Goal: Information Seeking & Learning: Learn about a topic

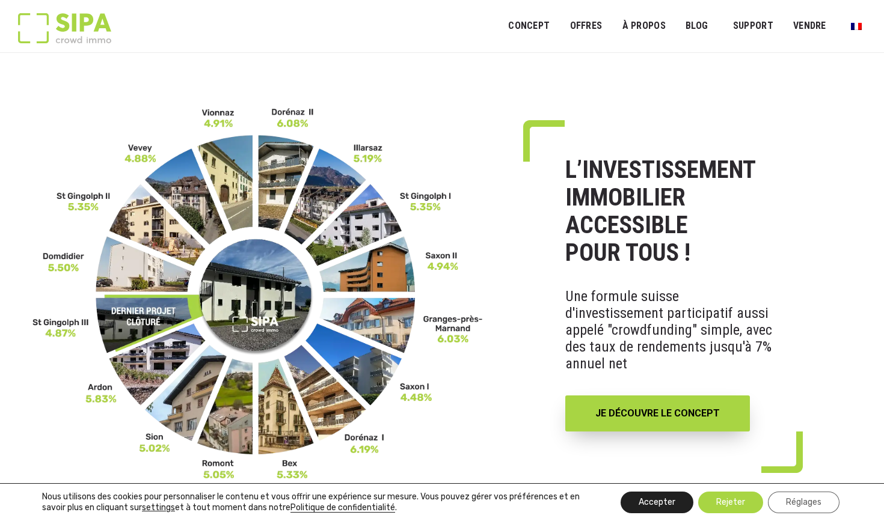
click at [435, 473] on button "Accepter" at bounding box center [656, 503] width 73 height 22
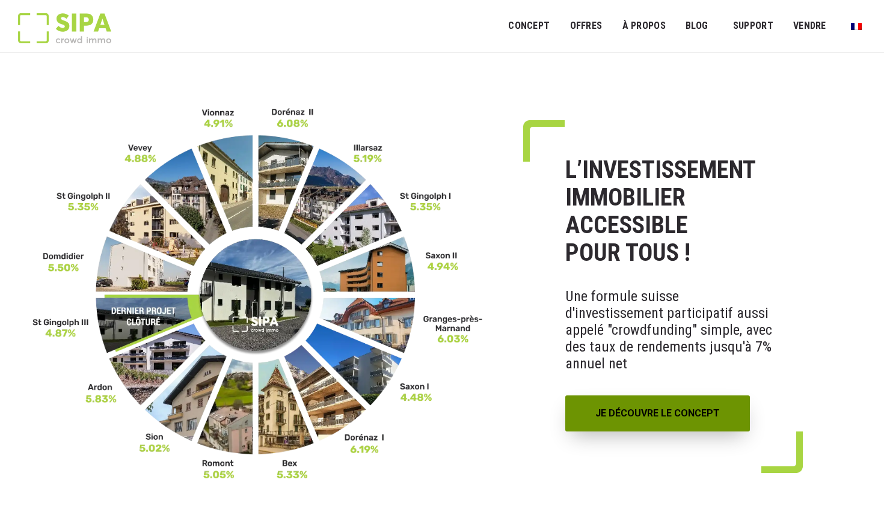
click at [435, 415] on link "JE DÉCOUVRE LE CONCEPT" at bounding box center [657, 414] width 185 height 36
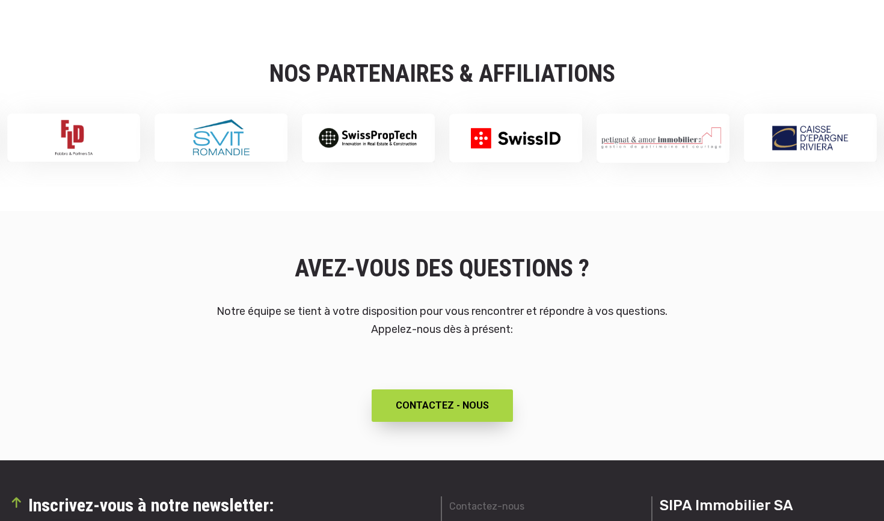
scroll to position [1995, 0]
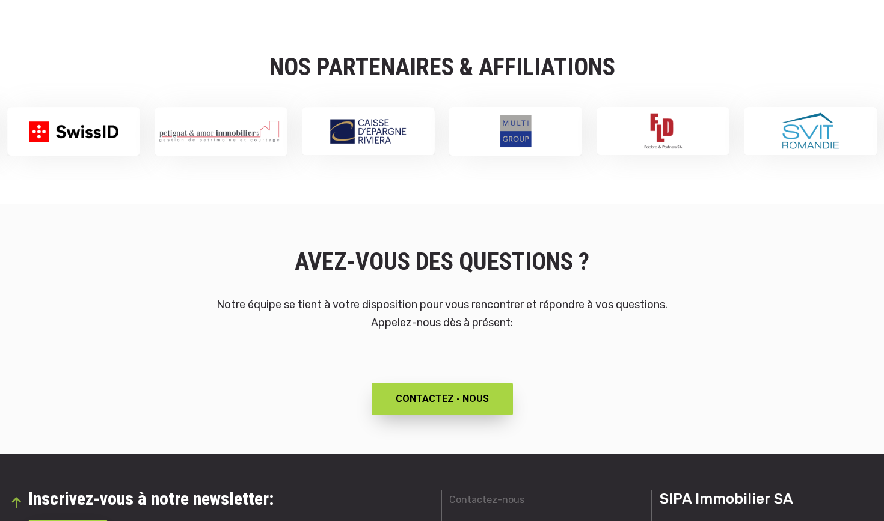
click at [710, 57] on h2 "NOS PARTENAIRES & AFFILIATIONS" at bounding box center [442, 67] width 884 height 31
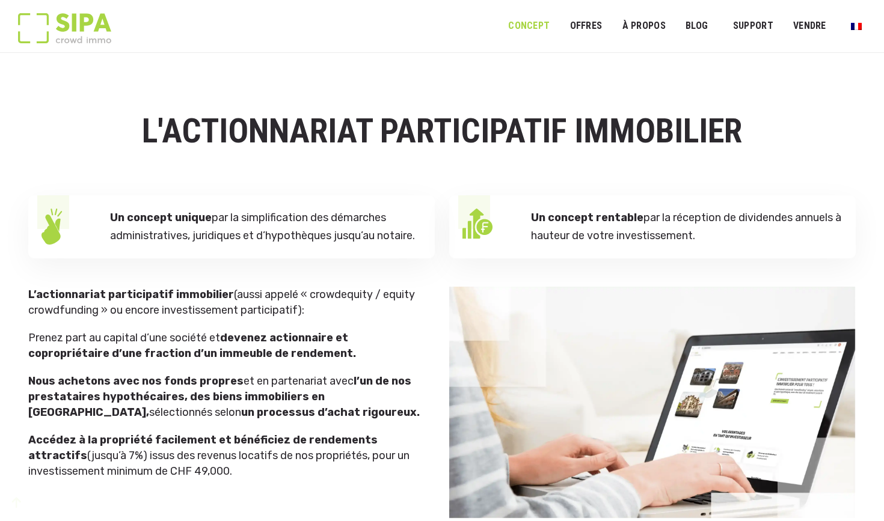
scroll to position [0, 0]
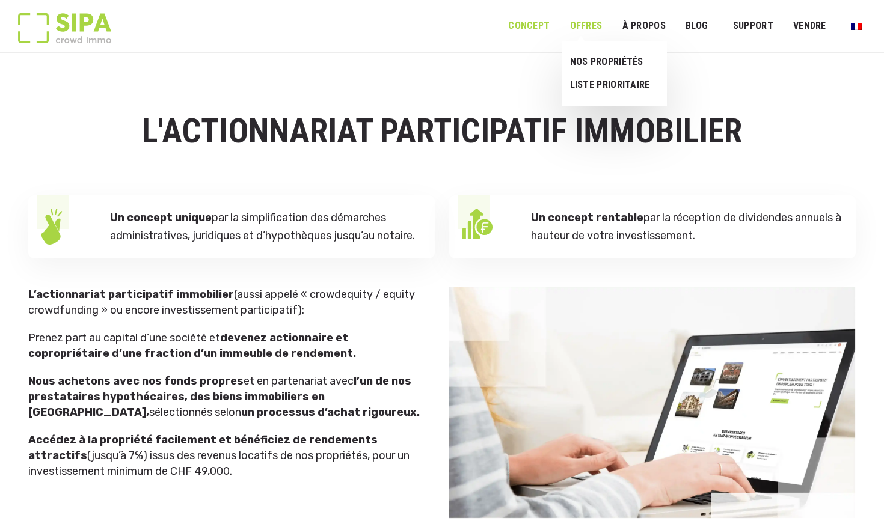
click at [592, 25] on link "OFFRES" at bounding box center [586, 26] width 48 height 27
click at [596, 63] on link "NOS PROPRIÉTÉS" at bounding box center [610, 62] width 96 height 23
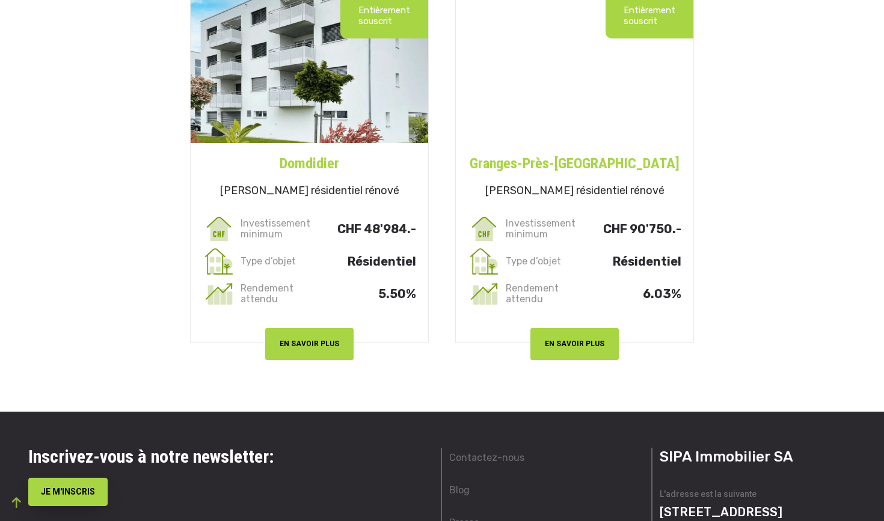
scroll to position [3412, 0]
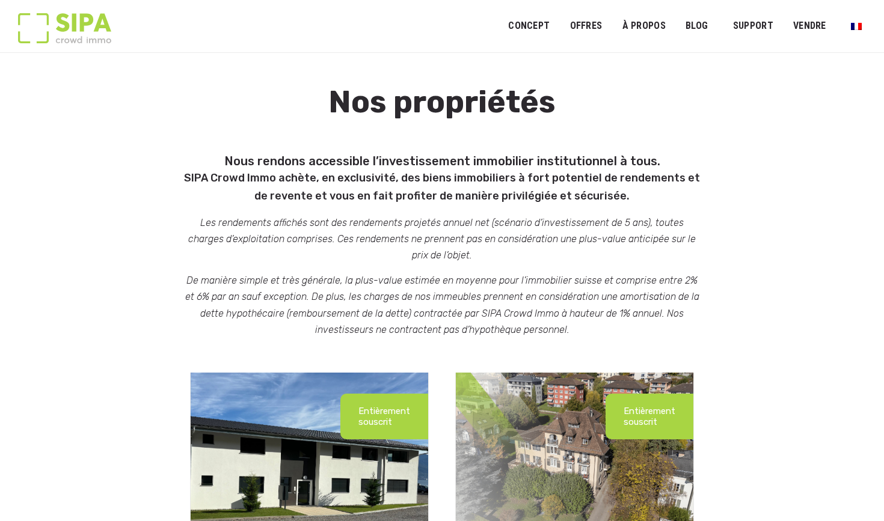
scroll to position [0, 0]
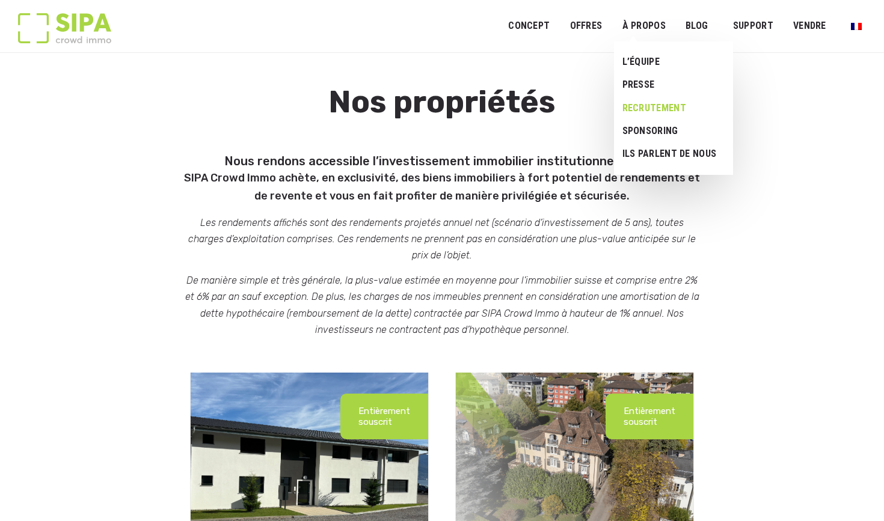
click at [662, 103] on link "RECRUTEMENT" at bounding box center [669, 108] width 110 height 23
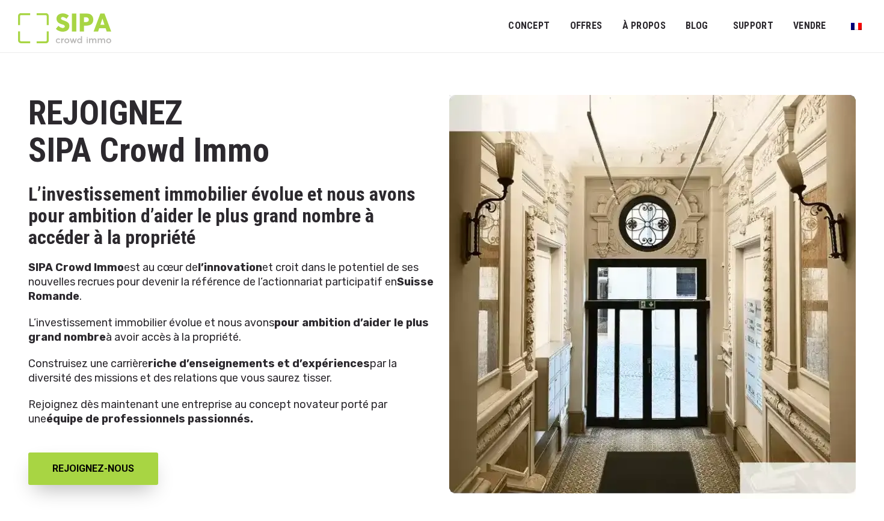
click at [390, 448] on div "REJOIGNEZ-NOUS" at bounding box center [231, 468] width 406 height 61
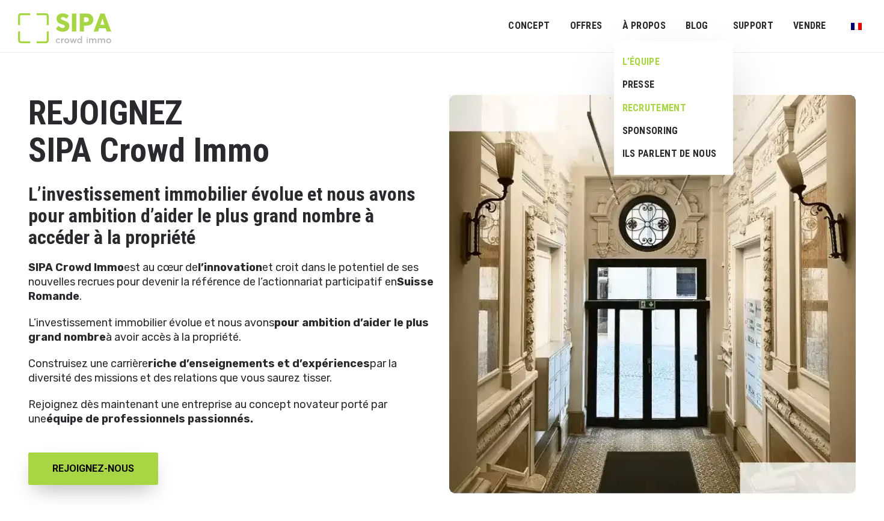
click at [645, 64] on link "L’ÉQUIPE" at bounding box center [669, 62] width 110 height 23
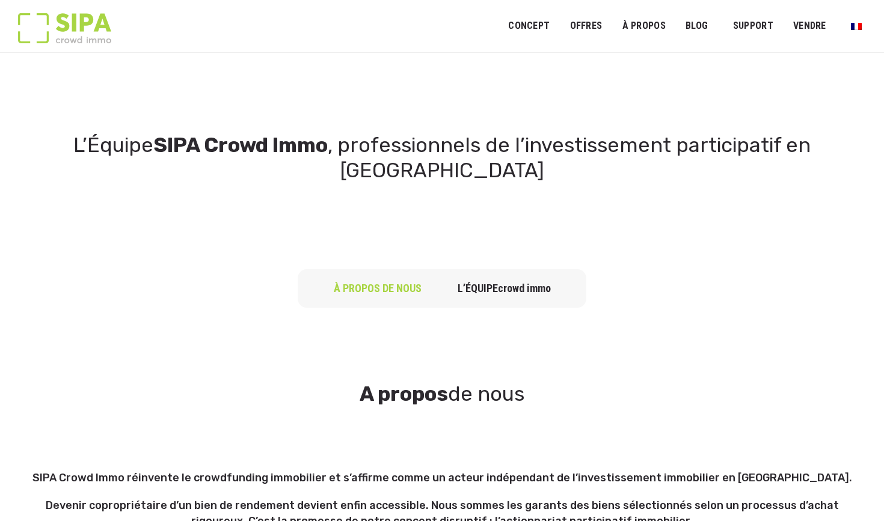
click at [408, 282] on link "à propos de nous" at bounding box center [378, 288] width 88 height 13
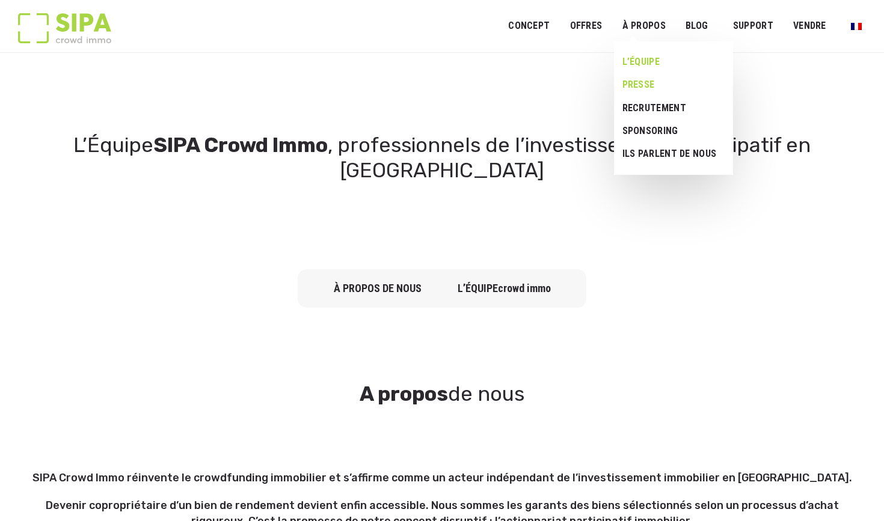
click at [655, 87] on link "Presse" at bounding box center [669, 84] width 110 height 23
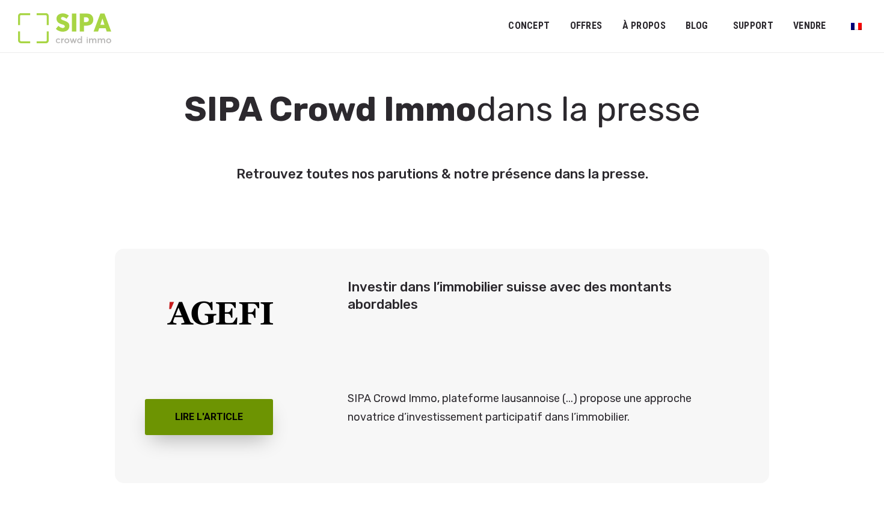
click at [248, 421] on link "Lire l'article" at bounding box center [209, 417] width 128 height 36
